Goal: Information Seeking & Learning: Learn about a topic

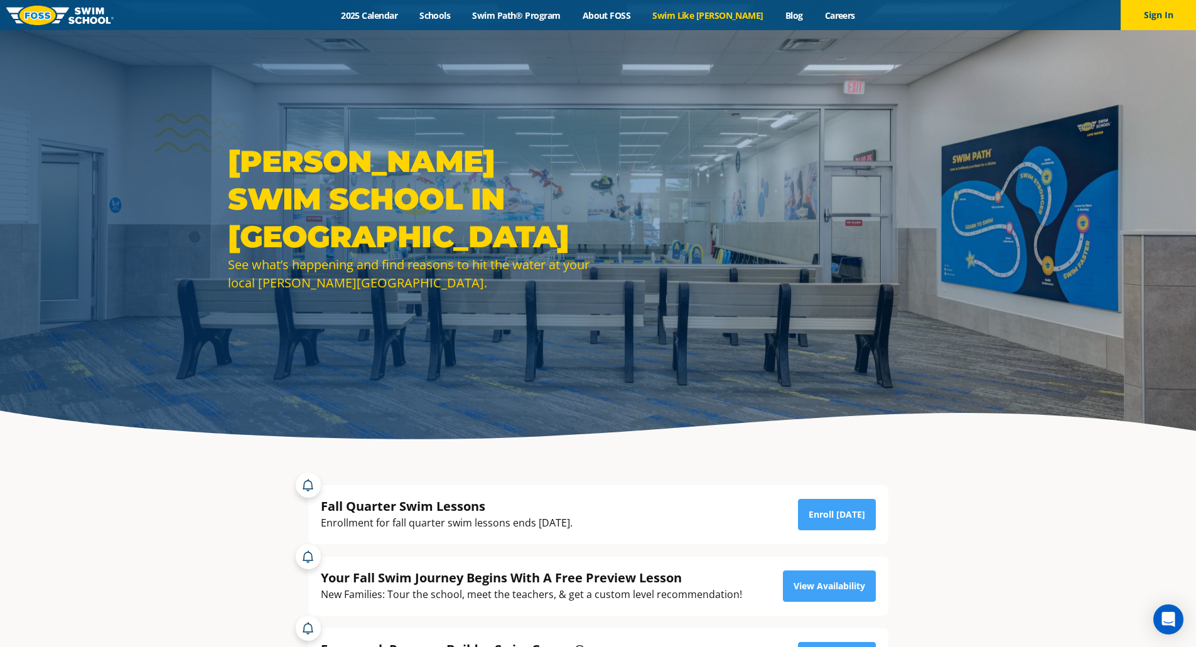
click at [717, 11] on link "Swim Like [PERSON_NAME]" at bounding box center [707, 15] width 133 height 12
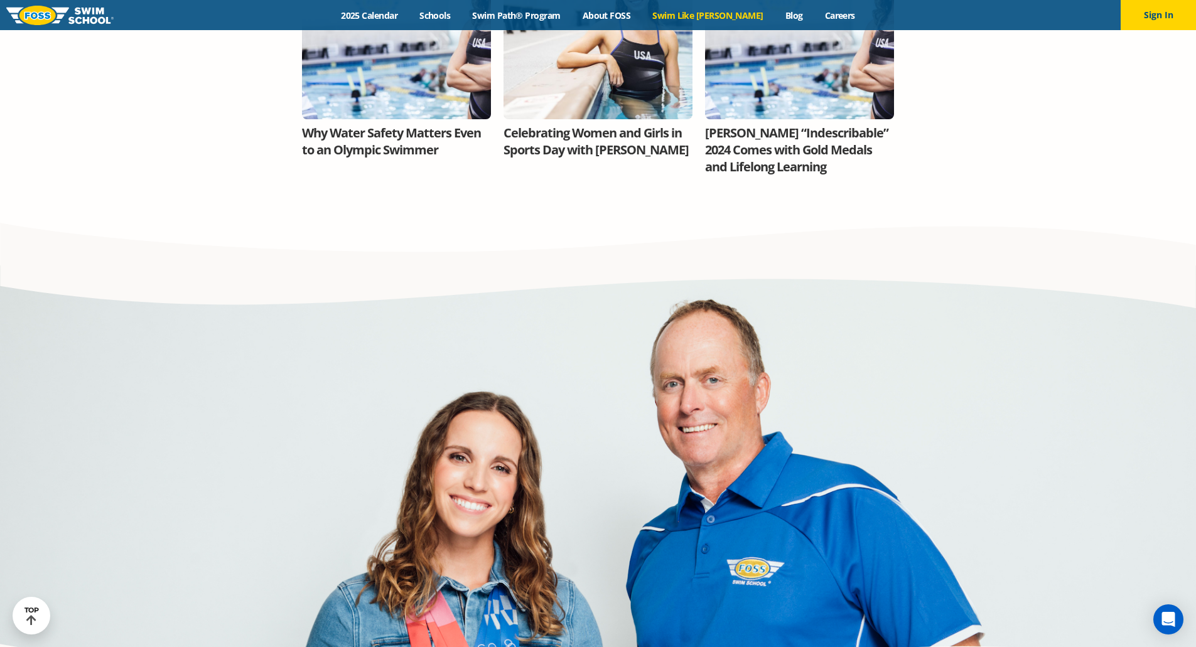
scroll to position [1444, 0]
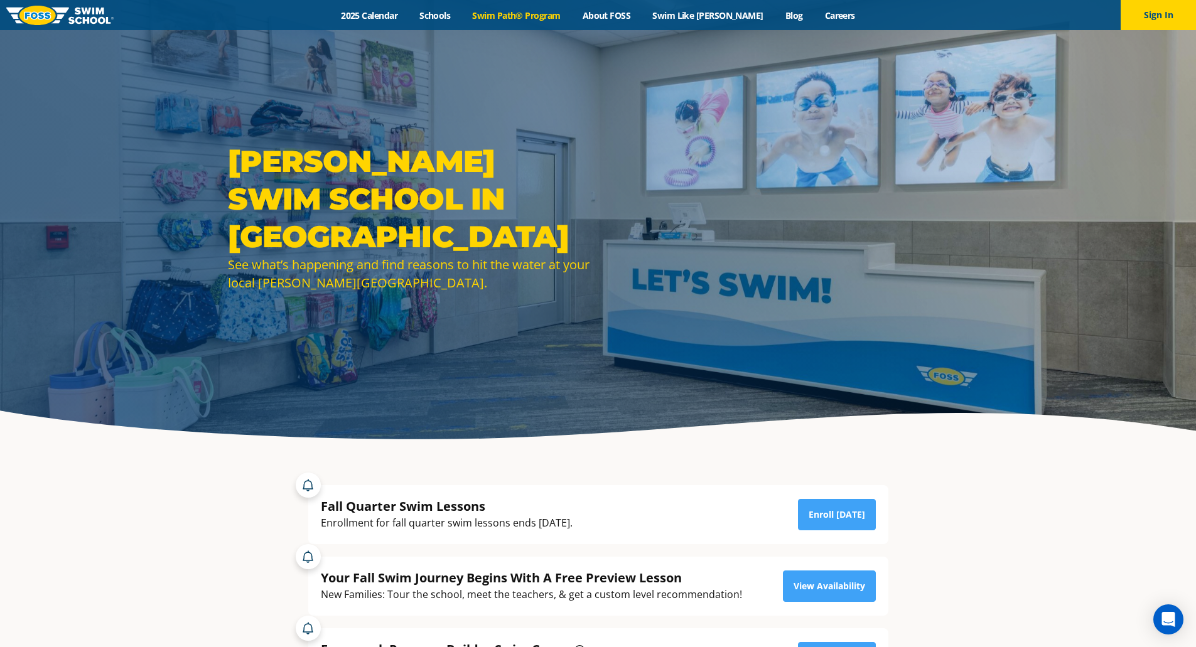
click at [544, 14] on link "Swim Path® Program" at bounding box center [516, 15] width 110 height 12
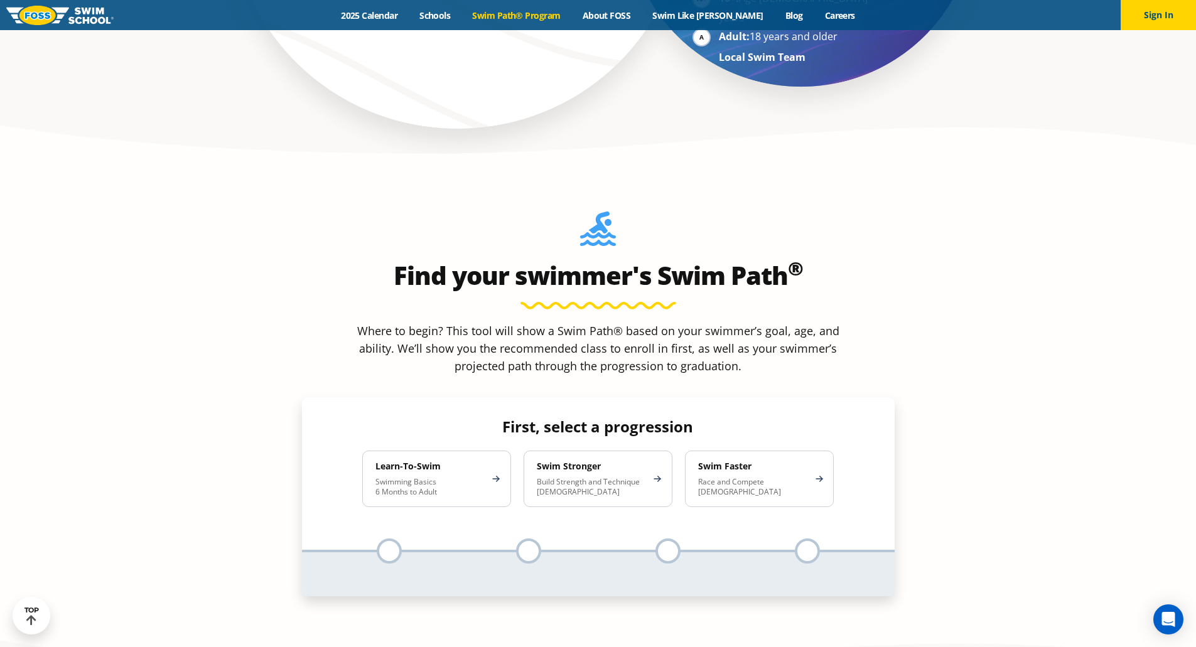
scroll to position [1130, 0]
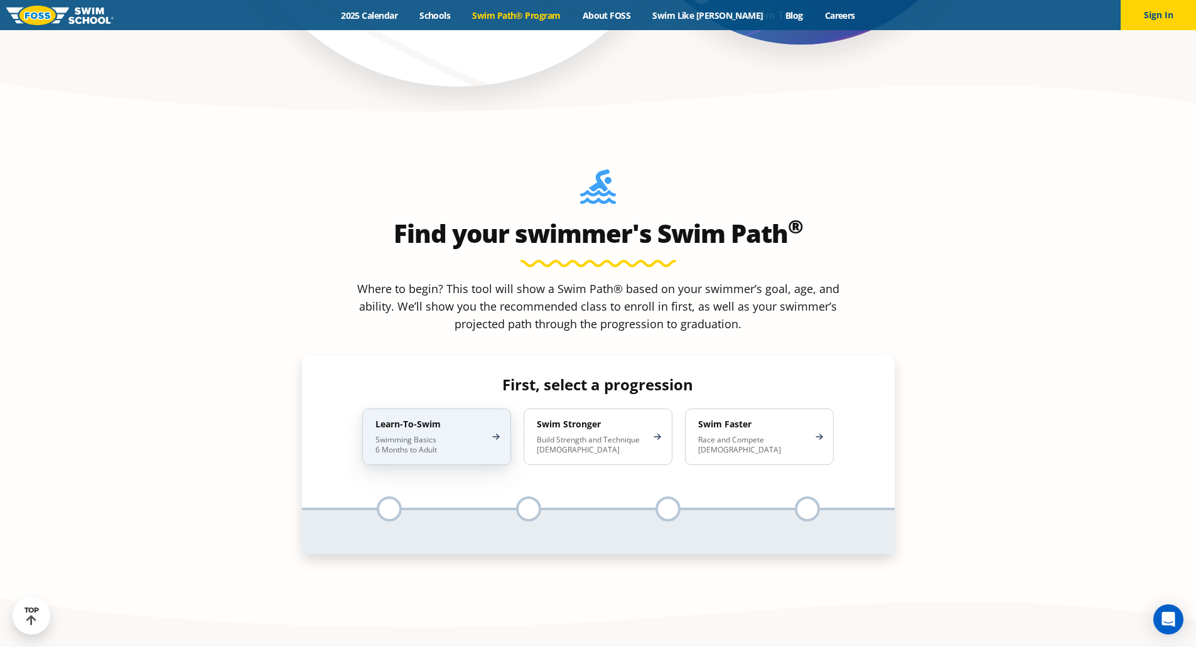
click at [446, 435] on p "Swimming Basics 6 Months to Adult" at bounding box center [430, 445] width 110 height 20
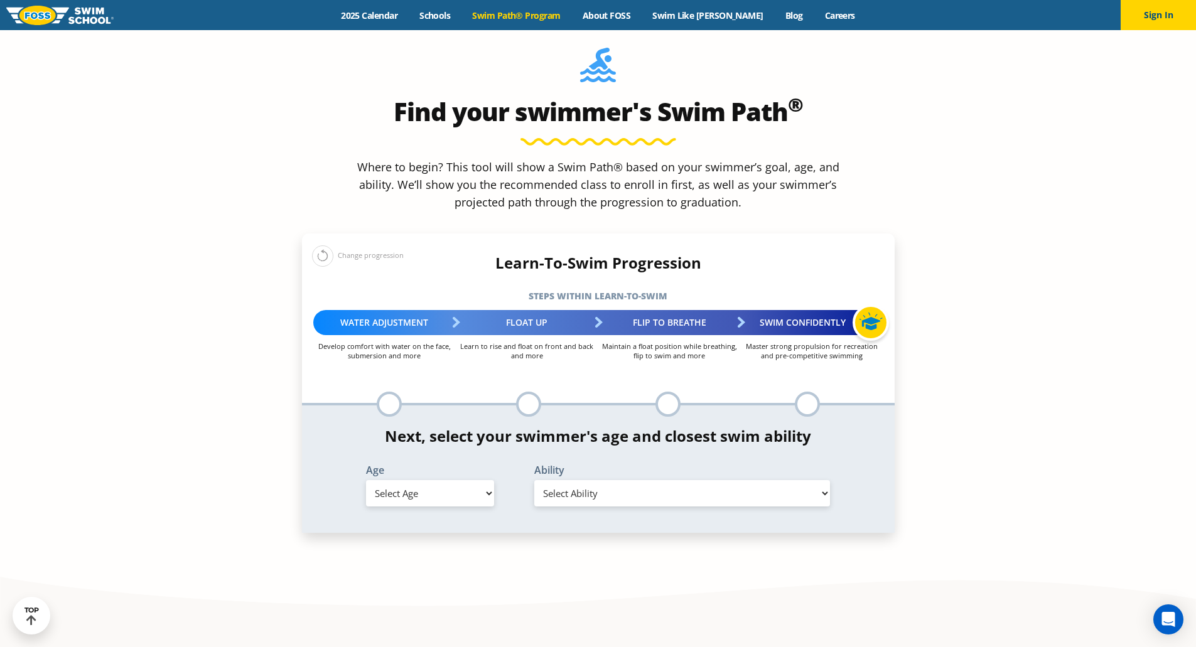
scroll to position [1255, 0]
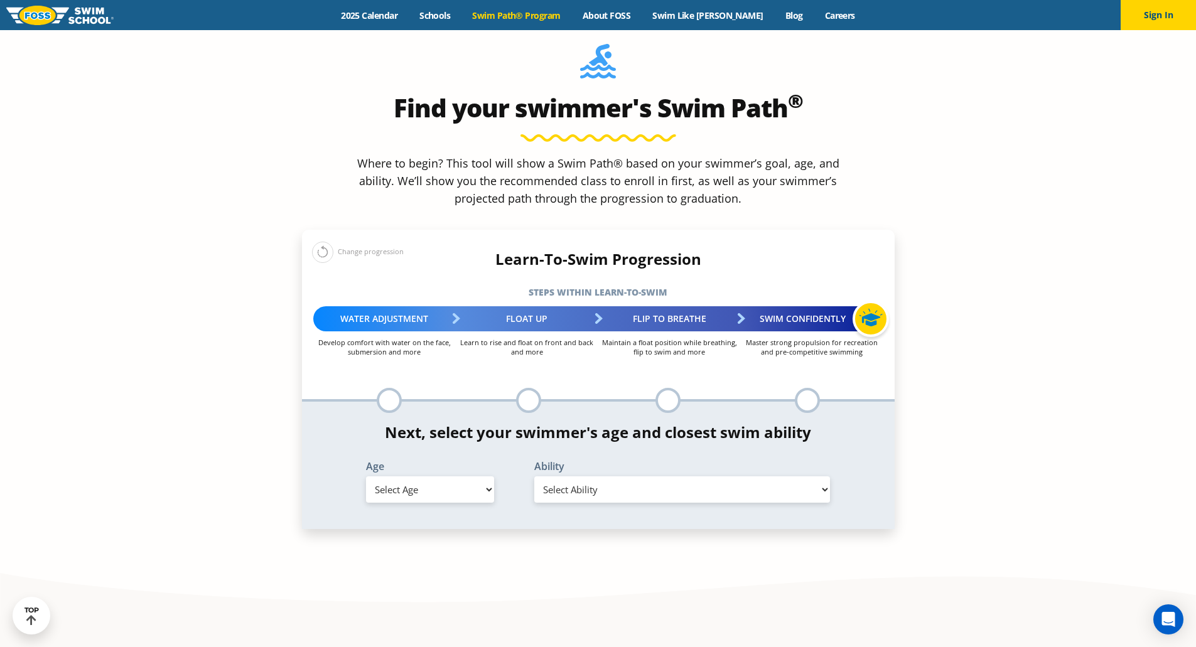
click at [443, 476] on select "Select Age 6 months - 1 year 1 year 2 years 3 years 4 years 5 years 6 years 7 y…" at bounding box center [430, 489] width 128 height 26
select select "6-months---1-year"
click at [366, 476] on select "Select Age 6 months - 1 year 1 year 2 years 3 years 4 years 5 years 6 years 7 y…" at bounding box center [430, 489] width 128 height 26
click at [596, 476] on select "Select Ability First in-water experience Comfortable with water poured over the…" at bounding box center [682, 489] width 296 height 26
select select "6-months---1-year-first-in-water-experience"
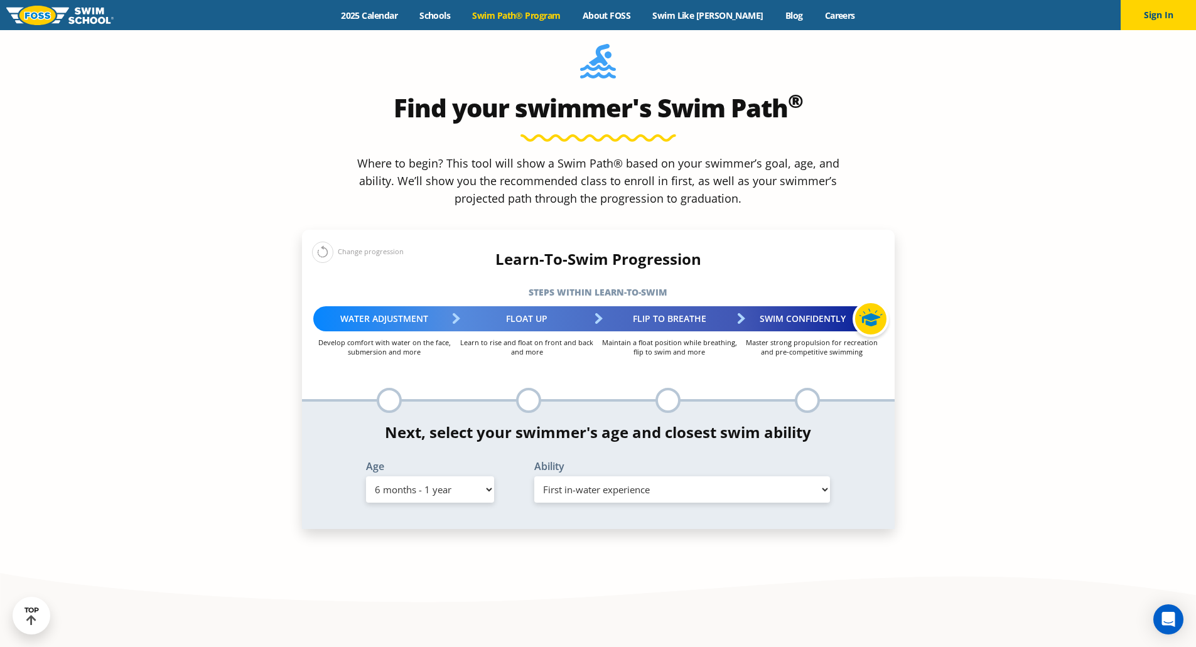
click at [534, 476] on select "Select Ability First in-water experience Comfortable with water poured over the…" at bounding box center [682, 489] width 296 height 26
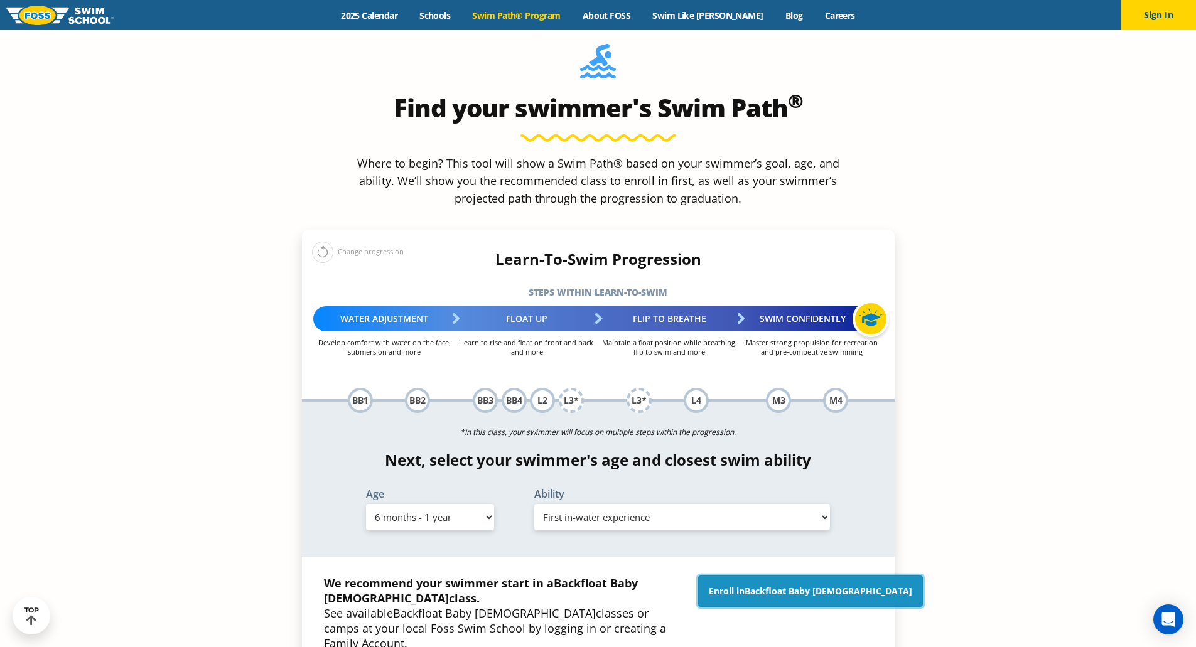
click at [824, 585] on span "Backfloat Baby 1" at bounding box center [828, 591] width 168 height 12
